Goal: Obtain resource: Download file/media

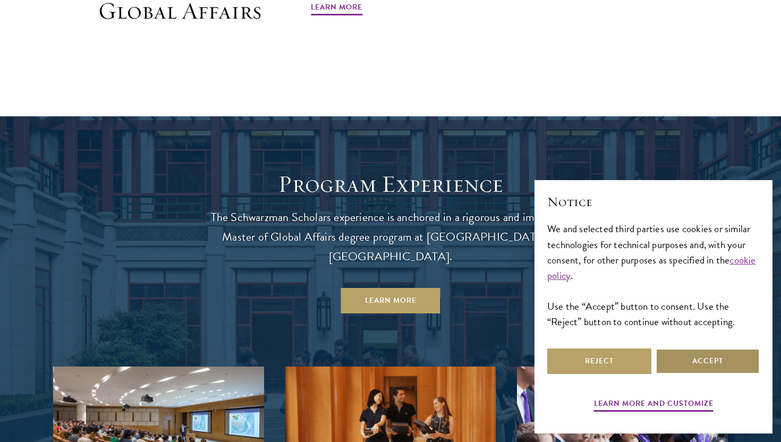
click at [679, 366] on button "Accept" at bounding box center [707, 360] width 104 height 25
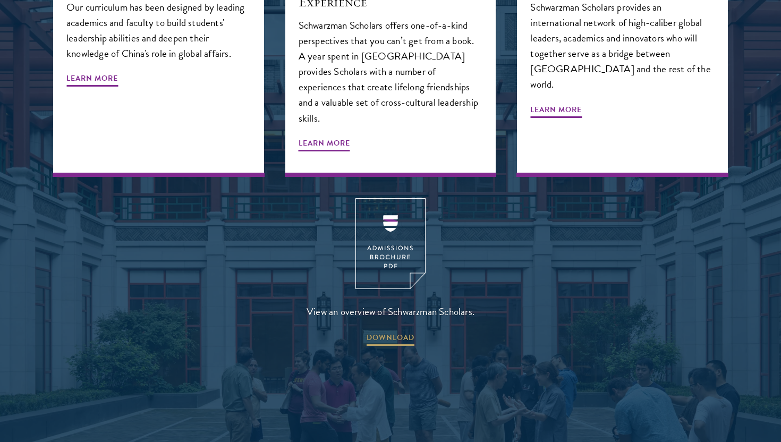
scroll to position [1561, 0]
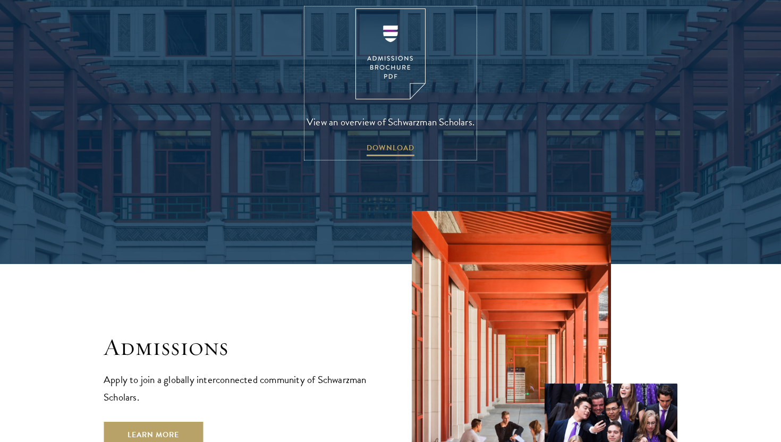
click at [386, 65] on link "View an overview of Schwarzman Scholars. DOWNLOAD" at bounding box center [390, 82] width 168 height 149
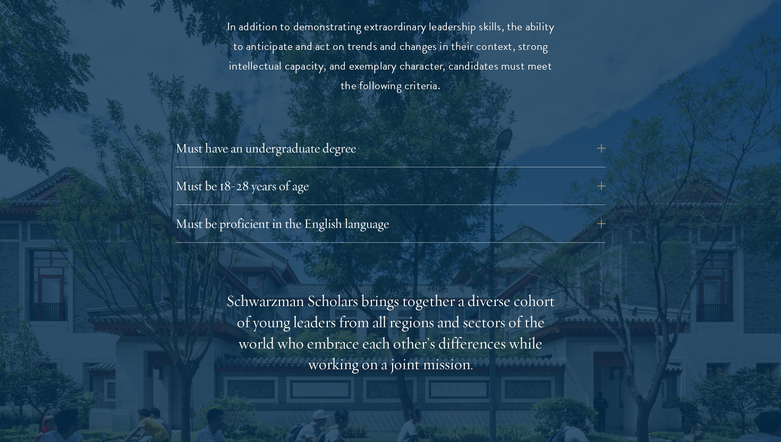
scroll to position [1514, 0]
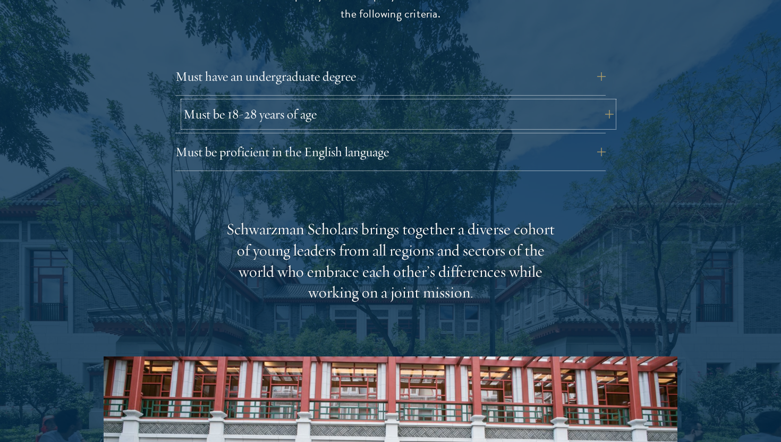
click at [274, 101] on button "Must be 18-28 years of age" at bounding box center [398, 113] width 430 height 25
